Goal: Task Accomplishment & Management: Manage account settings

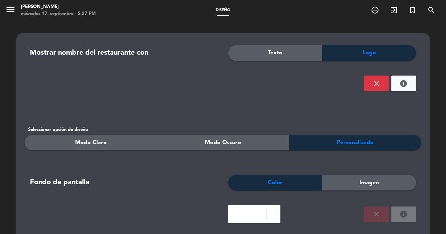
scroll to position [282, 0]
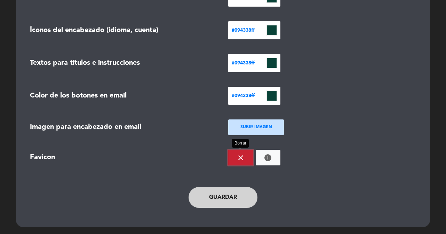
click at [240, 156] on icon "close" at bounding box center [240, 157] width 8 height 8
click at [251, 159] on ngx-dropzone-label "SUBIR IMAGEN" at bounding box center [256, 157] width 32 height 7
click at [314, 164] on div "SUBIR IMAGEN" at bounding box center [322, 157] width 188 height 16
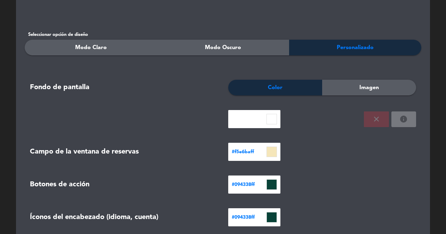
scroll to position [96, 0]
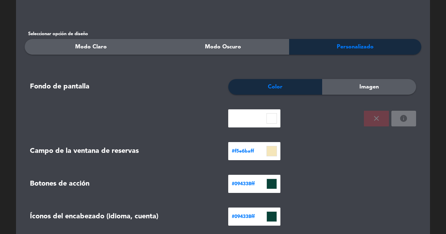
click at [358, 89] on div "Imagen" at bounding box center [369, 87] width 94 height 16
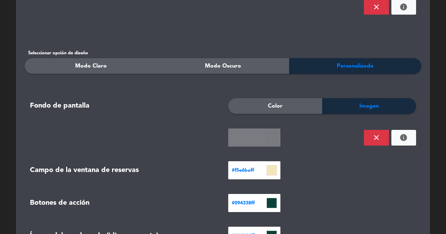
scroll to position [43, 0]
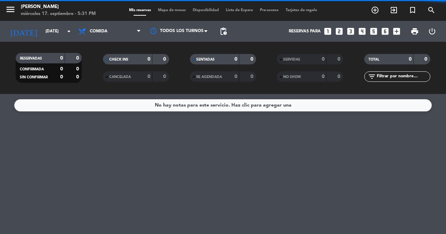
click at [14, 8] on icon "menu" at bounding box center [10, 9] width 10 height 10
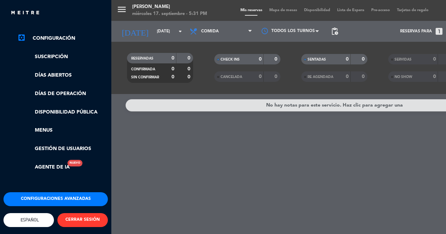
scroll to position [124, 0]
click at [66, 192] on button "Configuraciones avanzadas" at bounding box center [55, 199] width 104 height 14
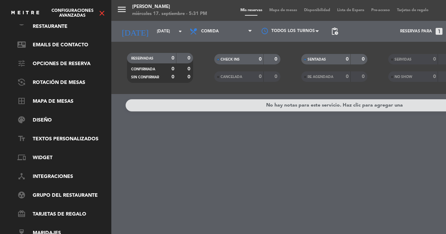
scroll to position [50, 0]
click at [55, 135] on link "text_fields Textos Personalizados" at bounding box center [62, 139] width 90 height 8
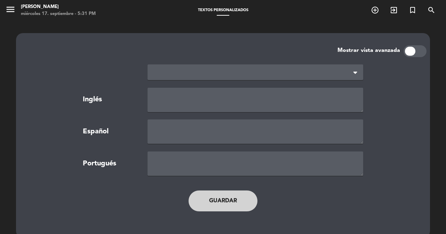
click at [415, 49] on div at bounding box center [414, 51] width 23 height 12
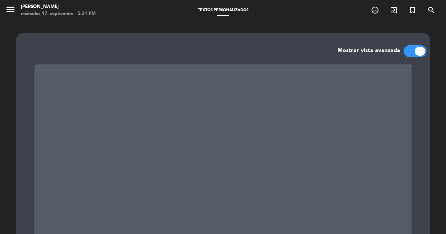
click at [410, 52] on div at bounding box center [414, 51] width 23 height 12
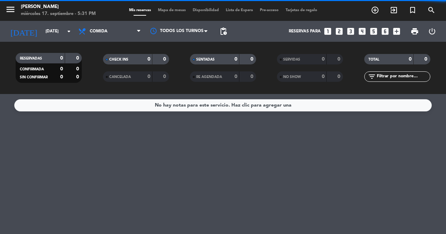
click at [8, 11] on icon "menu" at bounding box center [10, 9] width 10 height 10
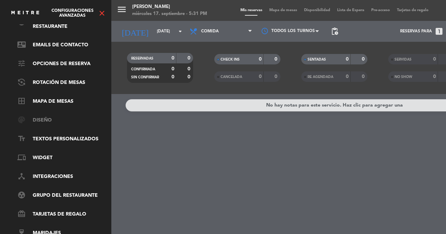
click at [42, 116] on link "palette Diseño" at bounding box center [62, 120] width 90 height 8
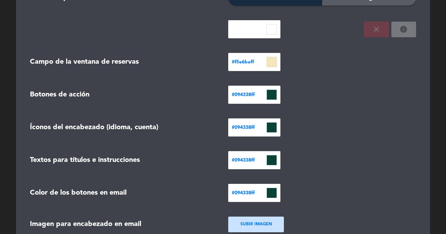
scroll to position [192, 0]
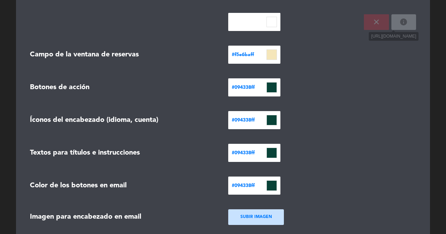
click at [405, 23] on icon "info" at bounding box center [403, 22] width 8 height 8
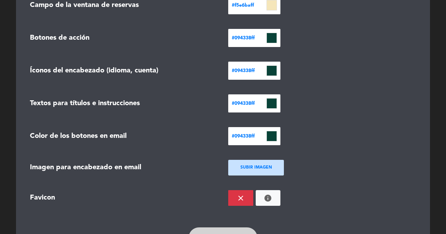
scroll to position [282, 0]
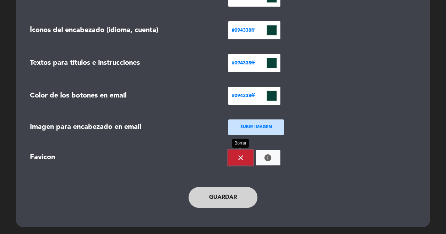
click at [249, 155] on button "close" at bounding box center [240, 157] width 25 height 16
click at [226, 192] on button "Guardar" at bounding box center [222, 197] width 69 height 21
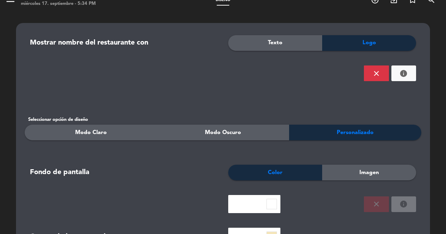
scroll to position [0, 0]
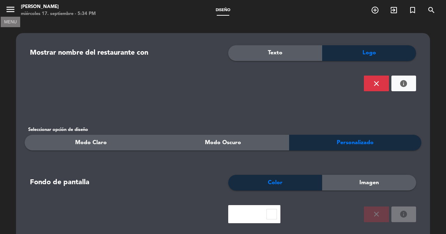
click at [14, 9] on icon "menu" at bounding box center [10, 9] width 10 height 10
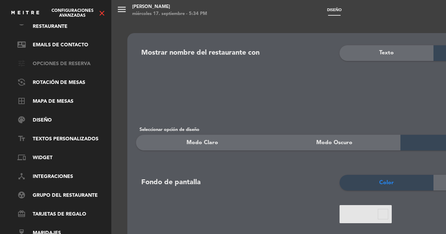
click at [72, 60] on link "tune Opciones de reserva" at bounding box center [62, 64] width 90 height 8
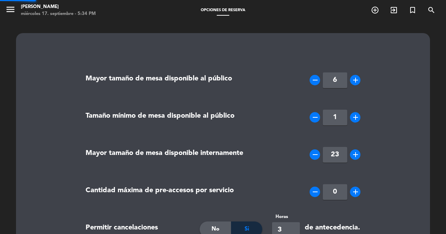
type input "[PHONE_NUMBER]"
click at [6, 2] on span "menu MENU" at bounding box center [13, 10] width 16 height 16
click at [9, 9] on icon "menu" at bounding box center [10, 9] width 10 height 10
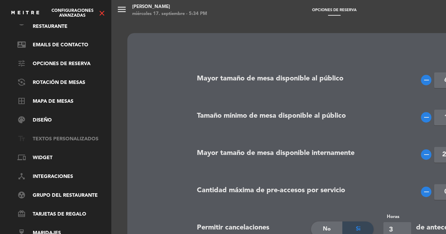
scroll to position [50, 0]
click at [44, 135] on link "text_fields Textos Personalizados" at bounding box center [62, 139] width 90 height 8
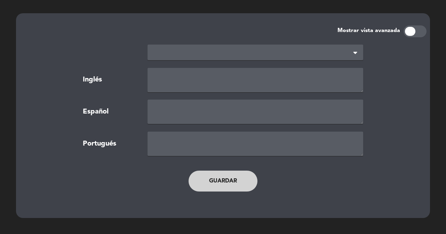
scroll to position [21, 0]
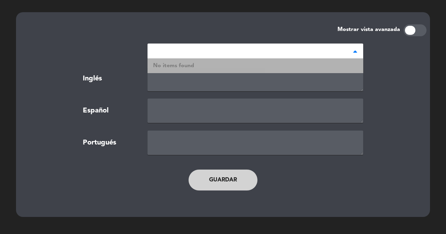
click at [326, 56] on div at bounding box center [255, 51] width 216 height 16
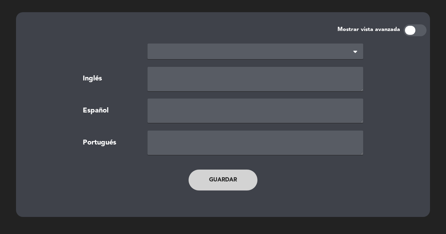
click at [347, 44] on div at bounding box center [255, 51] width 216 height 16
click at [379, 51] on div at bounding box center [222, 51] width 387 height 16
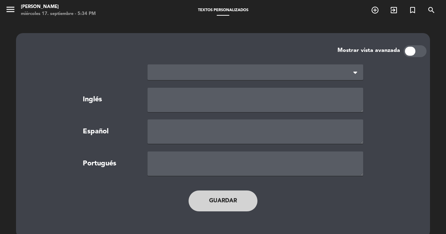
click at [13, 9] on icon "menu" at bounding box center [10, 9] width 10 height 10
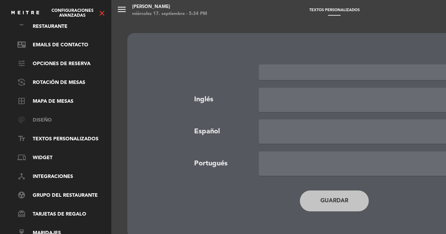
scroll to position [50, 0]
click at [60, 154] on link "phonelink Widget" at bounding box center [62, 158] width 90 height 8
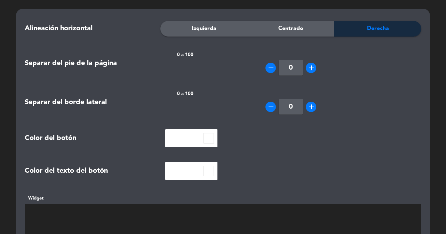
scroll to position [186, 0]
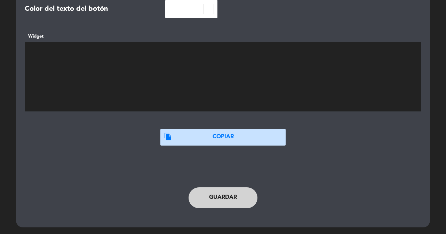
click at [197, 83] on textarea at bounding box center [223, 77] width 396 height 70
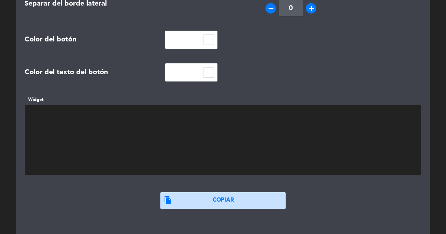
scroll to position [22, 0]
